Goal: Check status: Check status

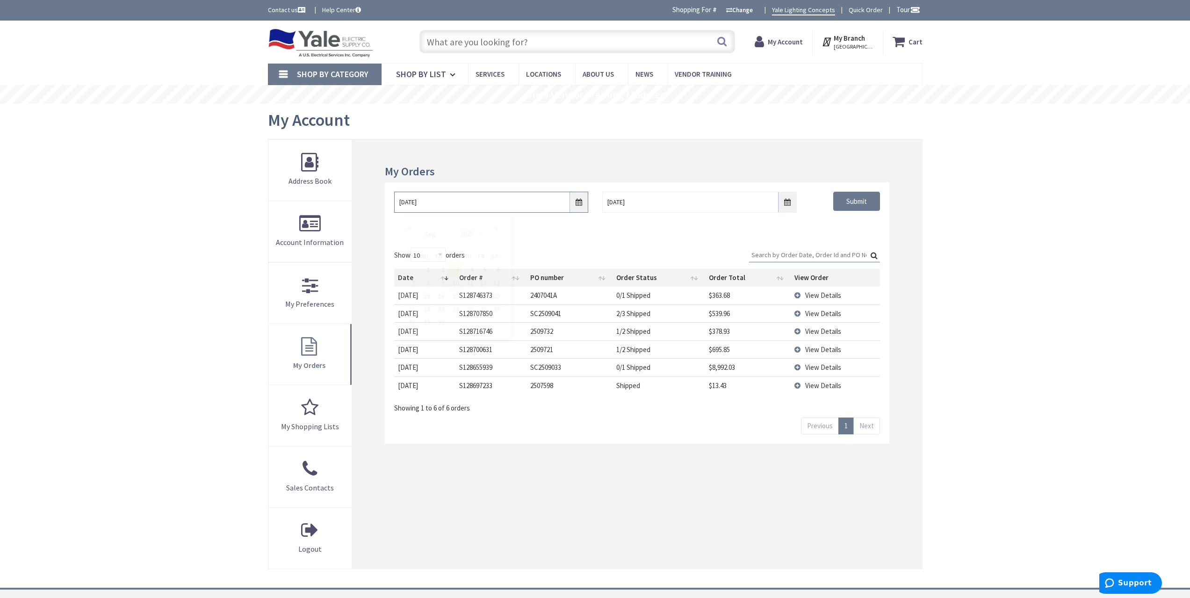
click at [577, 201] on input "[DATE]" at bounding box center [491, 202] width 194 height 21
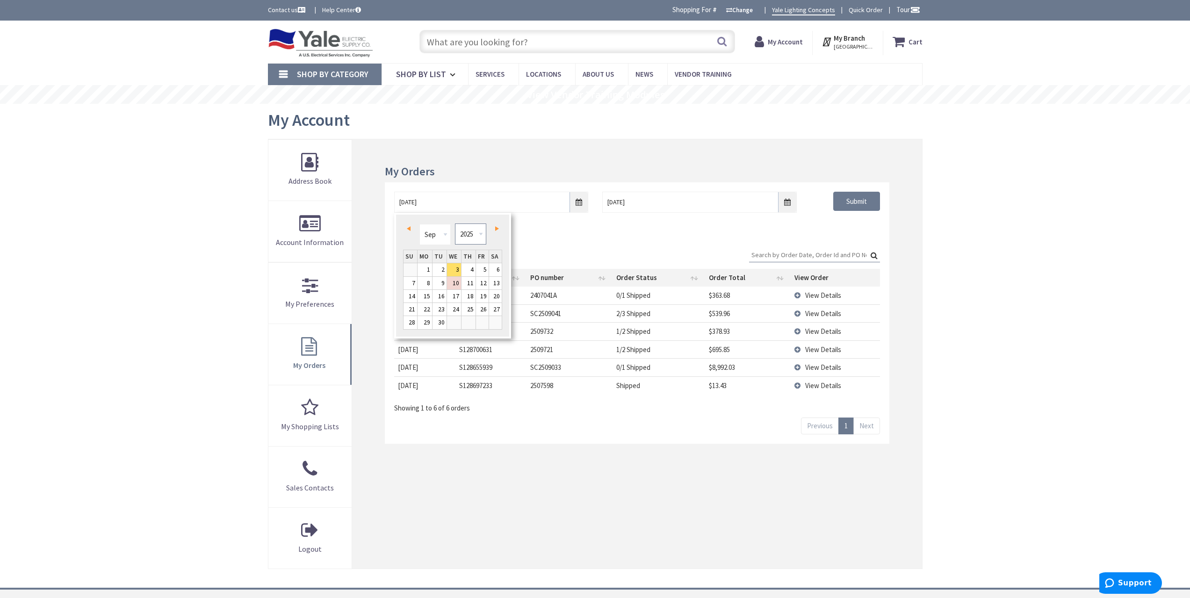
click at [476, 233] on select "1980 1981 1982 1983 1984 1985 1986 1987 1988 1989 1990 1991 1992 1993 1994 1995…" at bounding box center [470, 233] width 31 height 21
type input "[DATE]"
click at [847, 220] on div "09/02/2021 9/10/2025 Submit" at bounding box center [637, 210] width 504 height 56
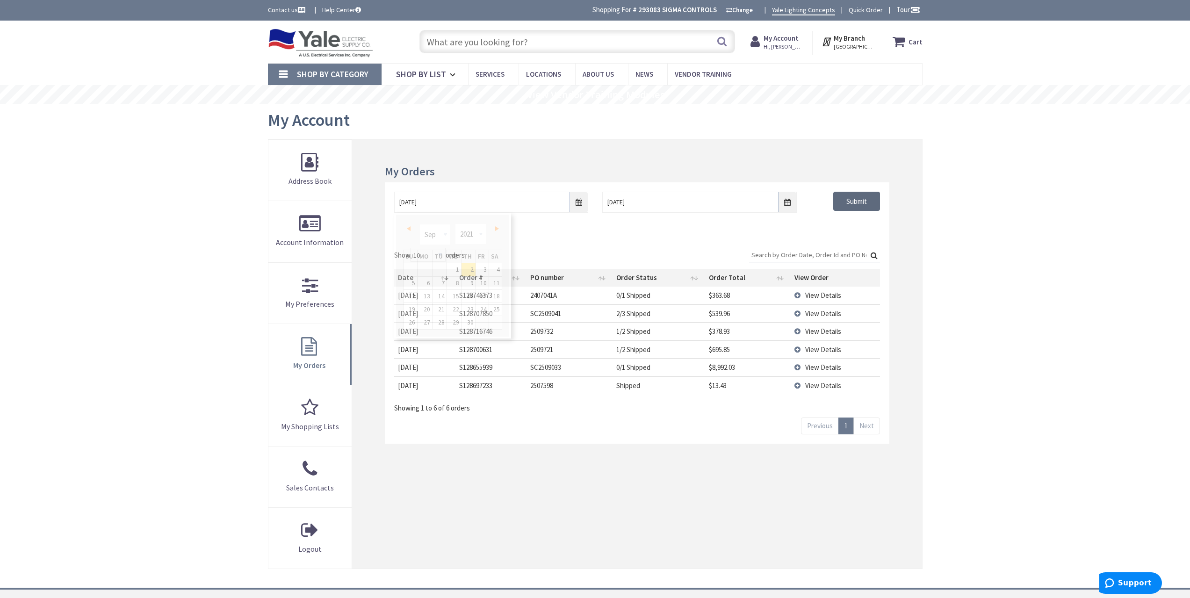
click at [849, 208] on input "Submit" at bounding box center [856, 202] width 47 height 20
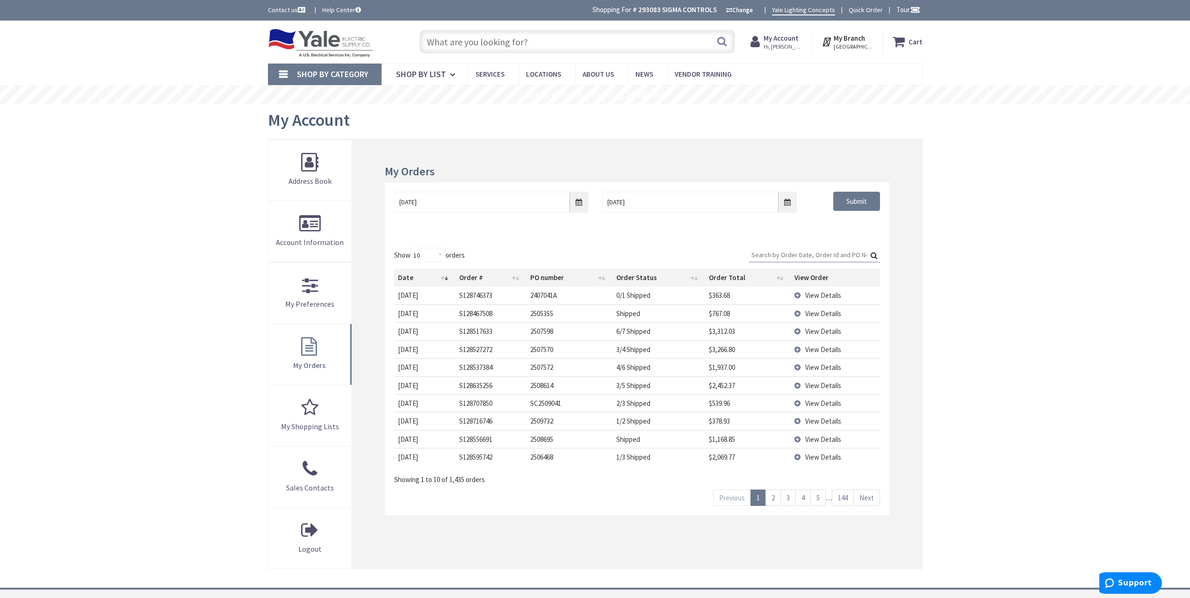
click at [829, 422] on span "View Details" at bounding box center [823, 421] width 36 height 9
